Goal: Check status: Check status

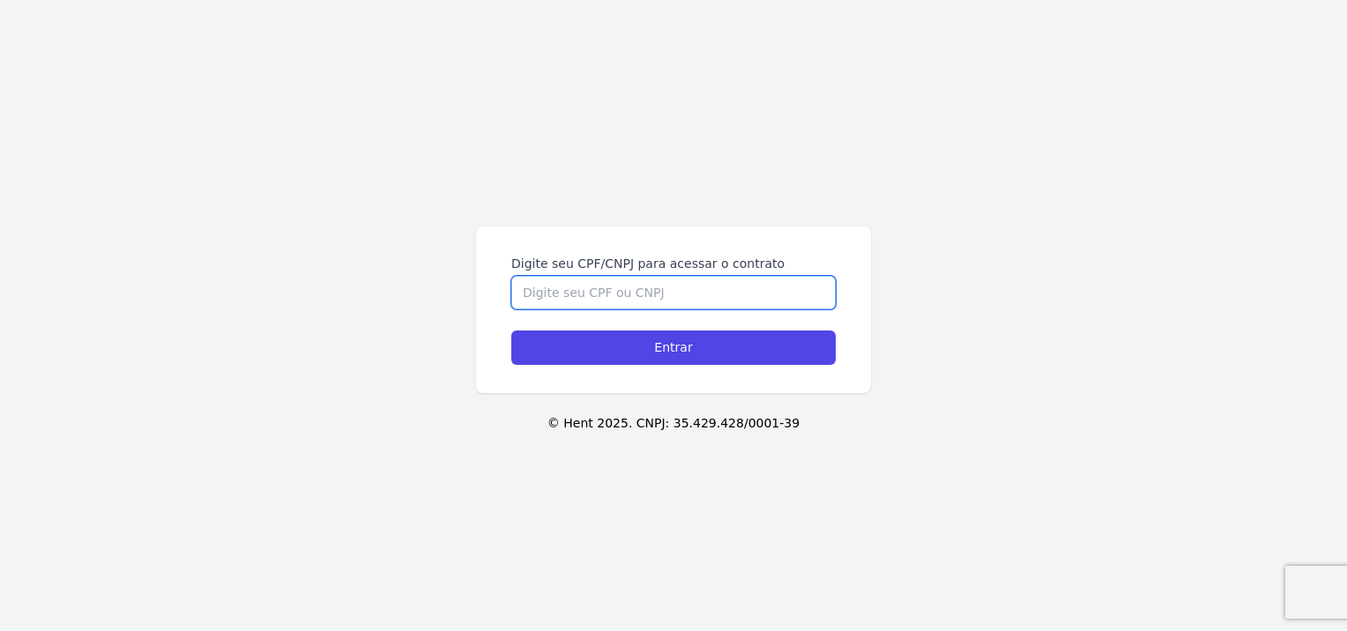
click at [582, 282] on input "Digite seu CPF/CNPJ para acessar o contrato" at bounding box center [673, 292] width 324 height 33
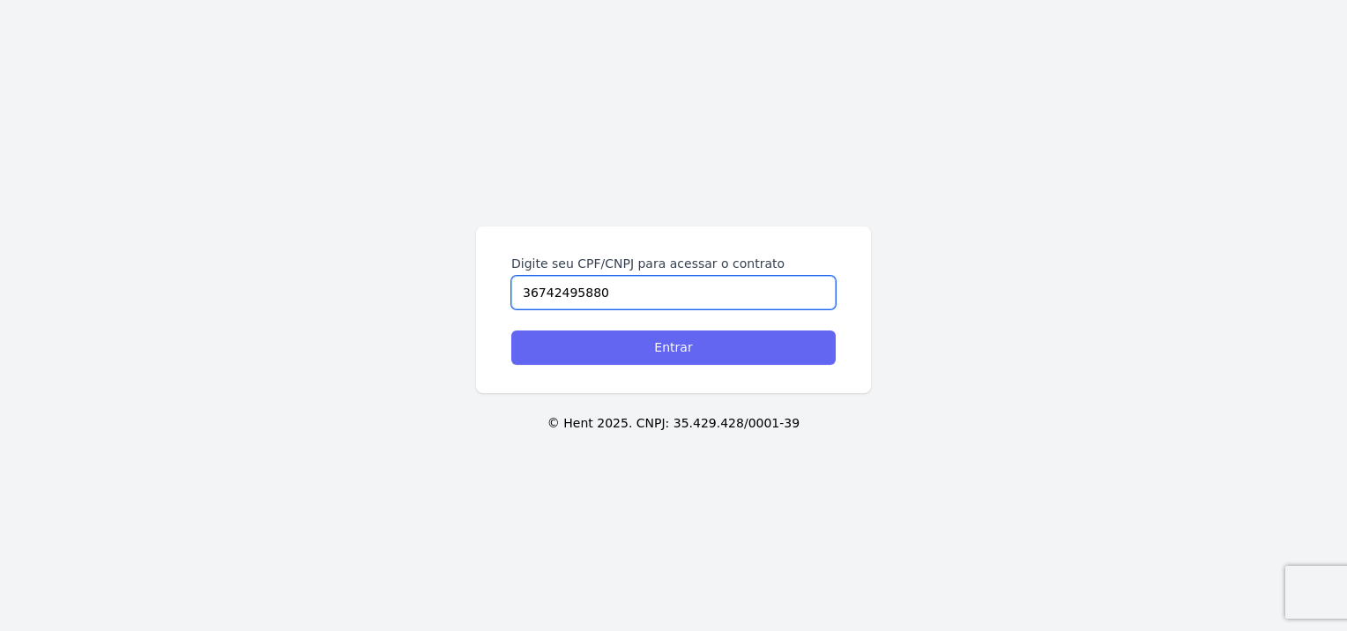
type input "36742495880"
click at [687, 342] on input "Entrar" at bounding box center [673, 348] width 324 height 34
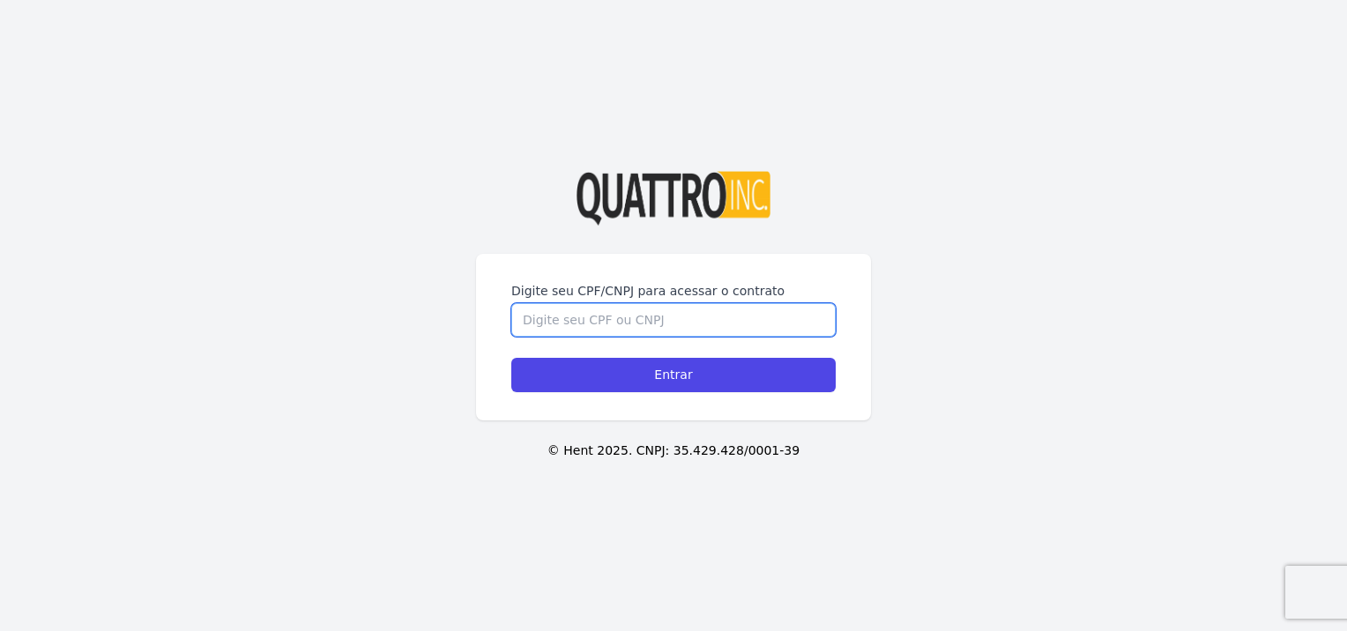
click at [664, 331] on input "Digite seu CPF/CNPJ para acessar o contrato" at bounding box center [673, 319] width 324 height 33
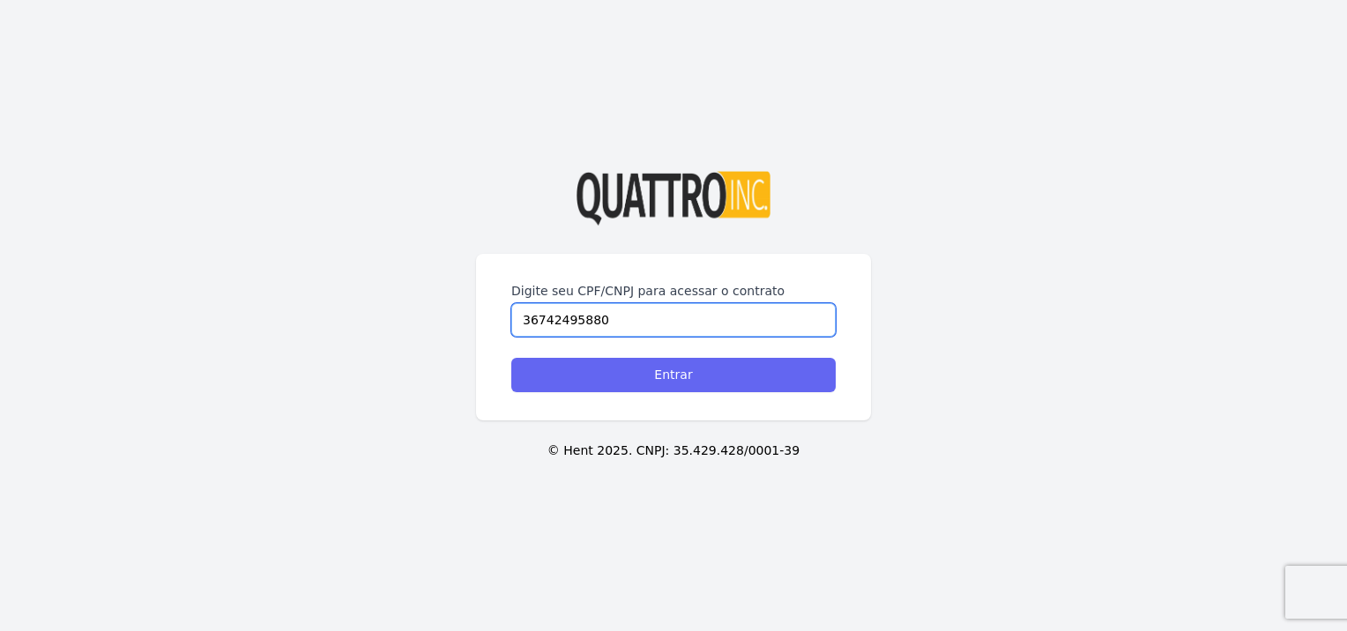
type input "36742495880"
click at [646, 379] on input "Entrar" at bounding box center [673, 375] width 324 height 34
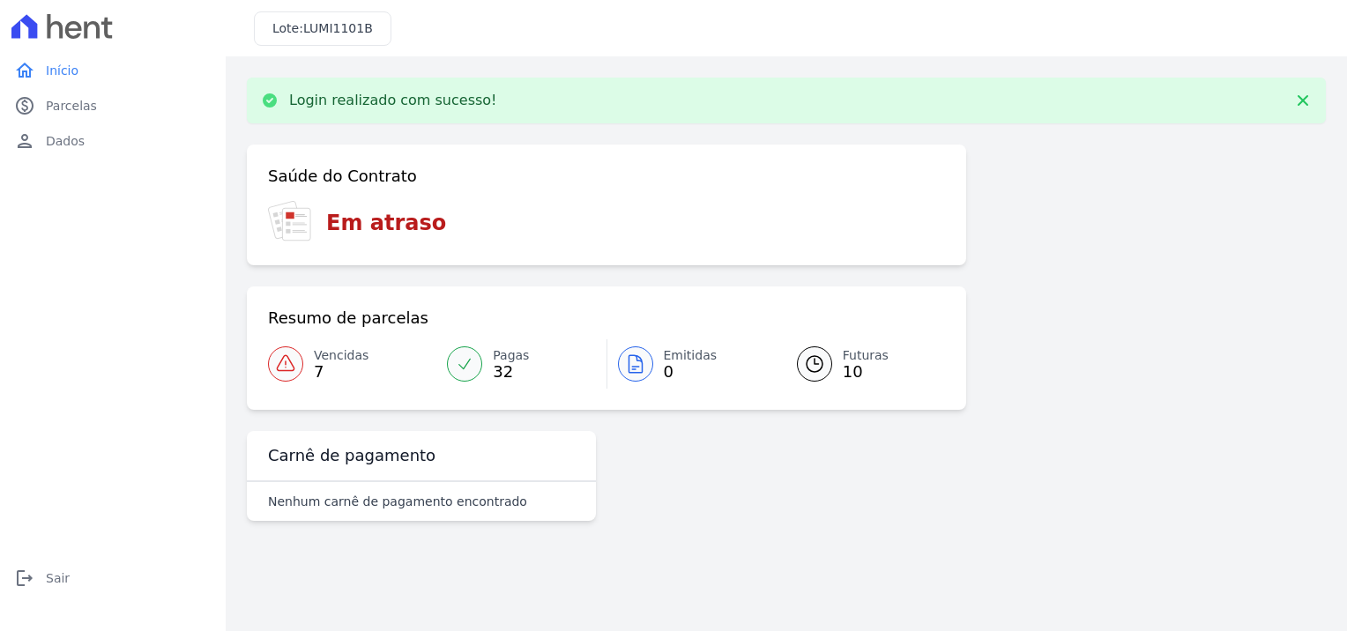
click at [844, 373] on span "10" at bounding box center [866, 372] width 46 height 14
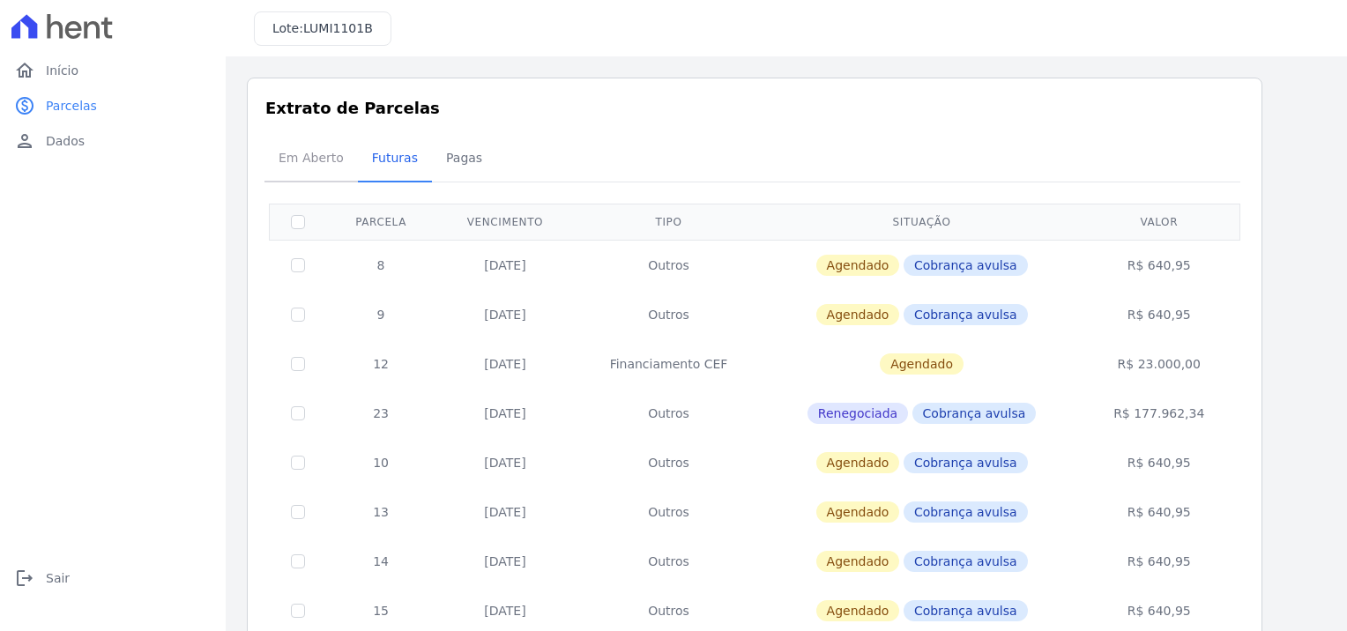
click at [294, 152] on span "Em Aberto" at bounding box center [311, 157] width 86 height 35
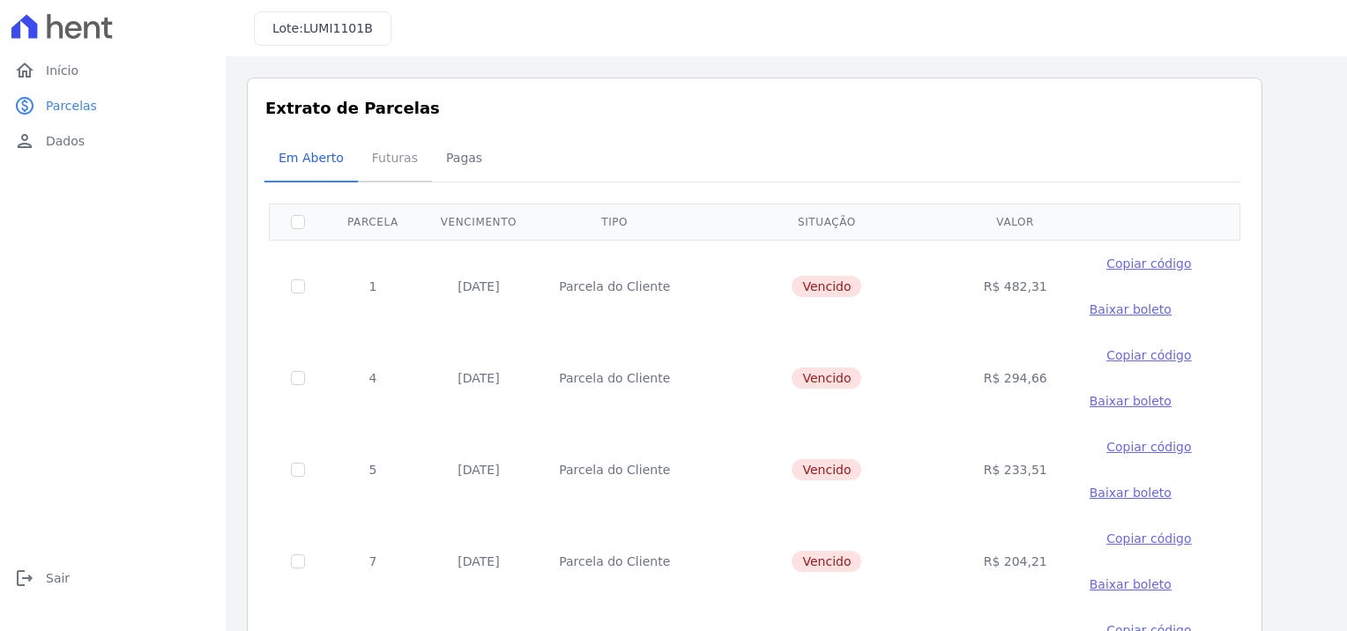
click at [381, 155] on span "Futuras" at bounding box center [394, 157] width 67 height 35
